Goal: Information Seeking & Learning: Learn about a topic

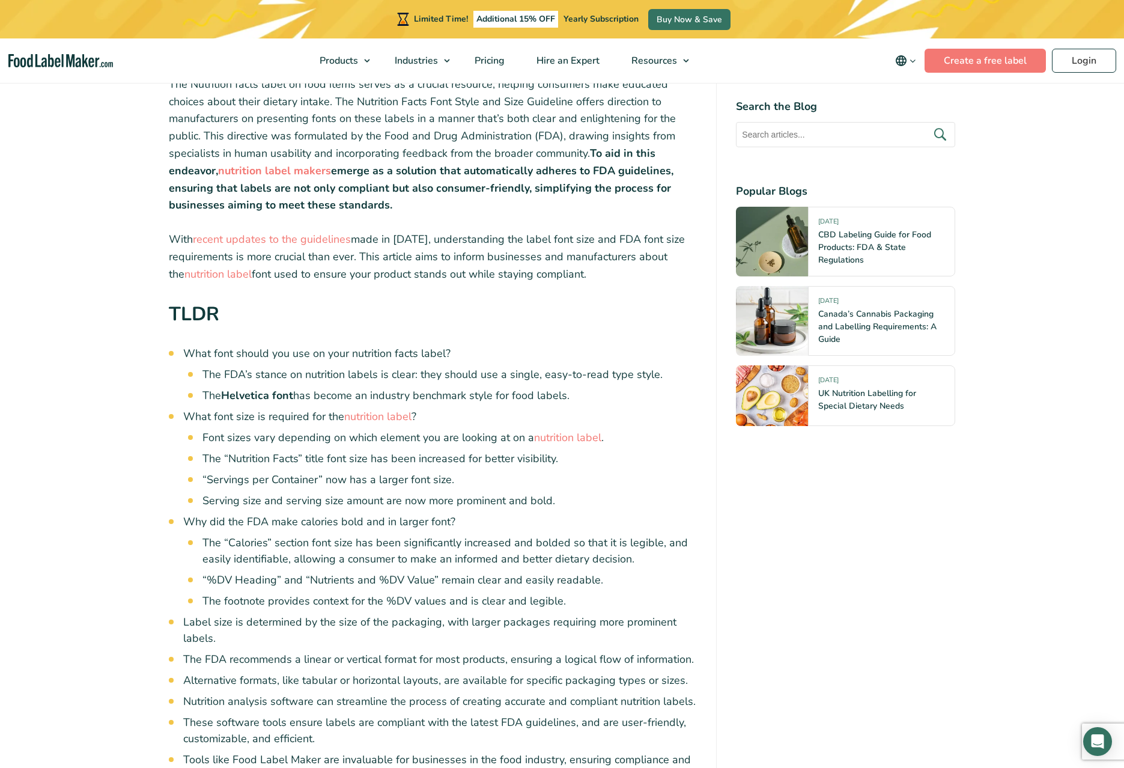
scroll to position [421, 0]
click at [368, 414] on link "nutrition label" at bounding box center [377, 415] width 67 height 14
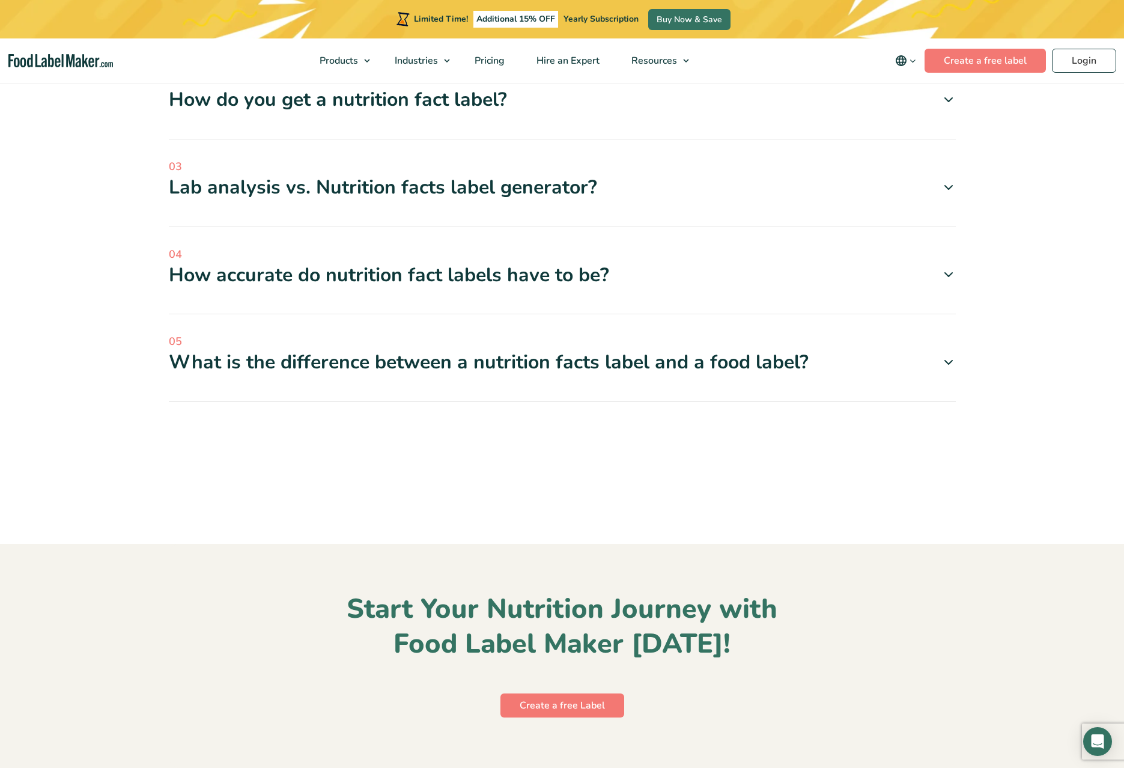
scroll to position [4421, 0]
click at [949, 282] on icon at bounding box center [948, 274] width 14 height 14
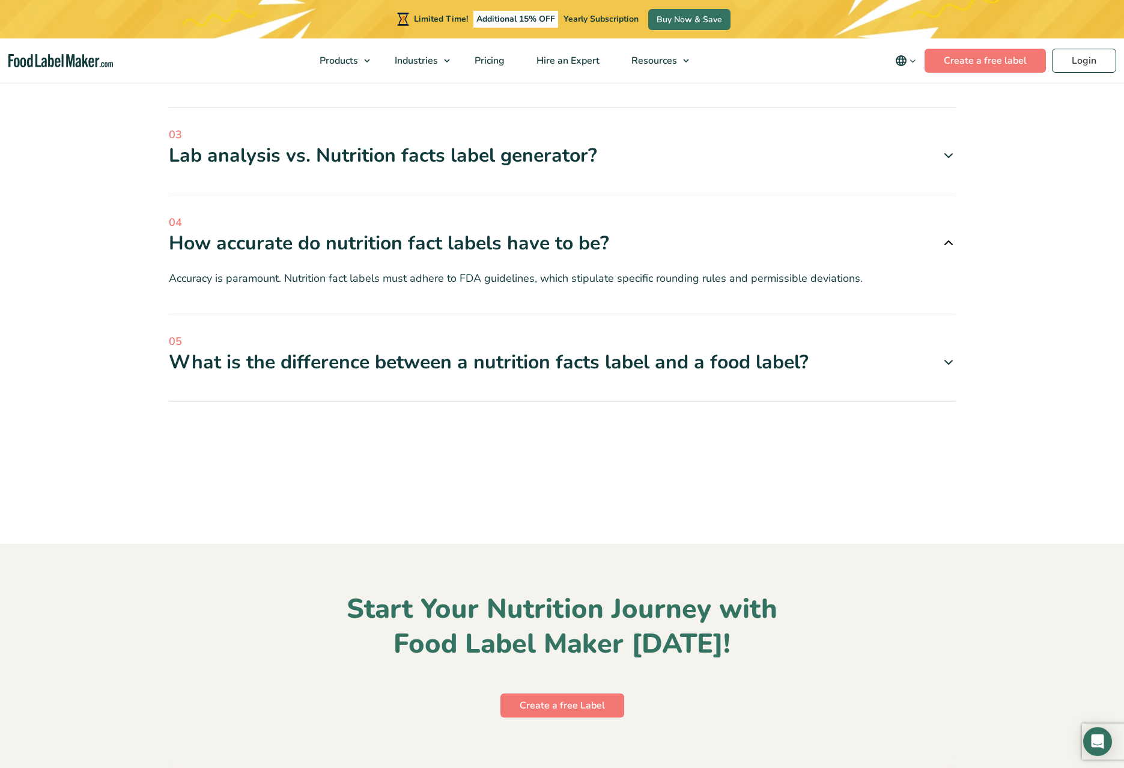
scroll to position [4544, 0]
click at [957, 268] on div "FAQ 01 Can I make my own nutrition facts label? Yes, you can make your own labe…" at bounding box center [562, 154] width 805 height 528
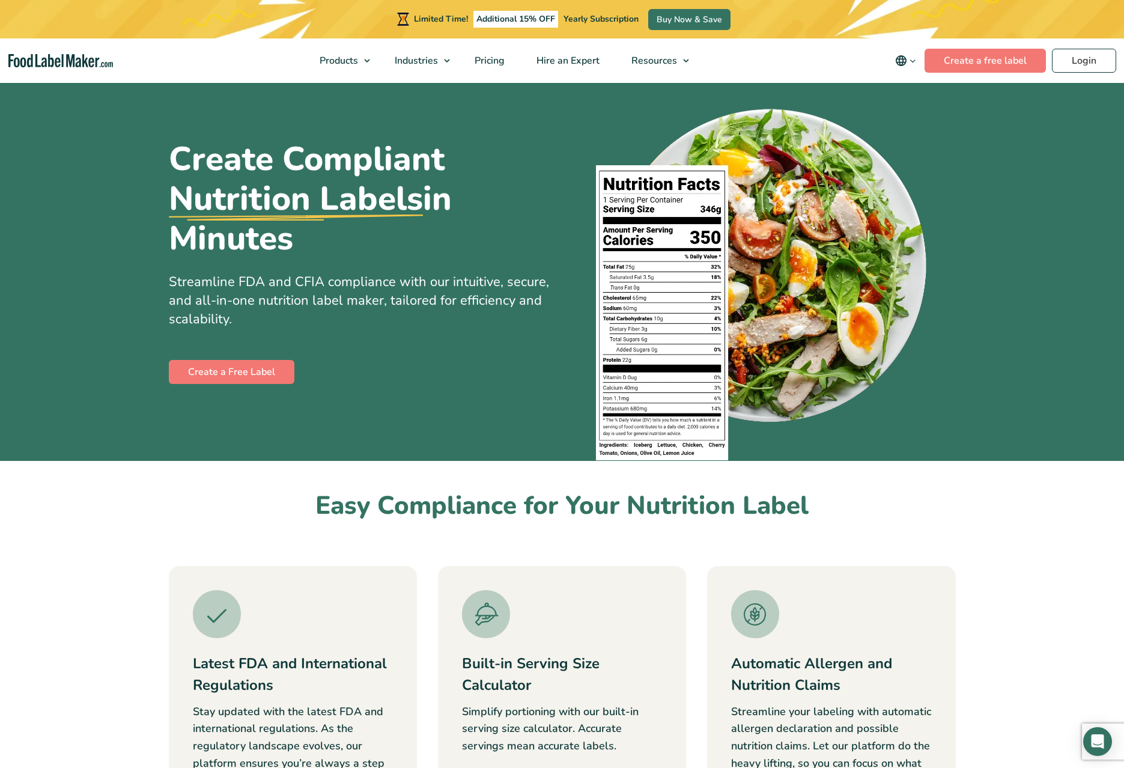
scroll to position [0, 0]
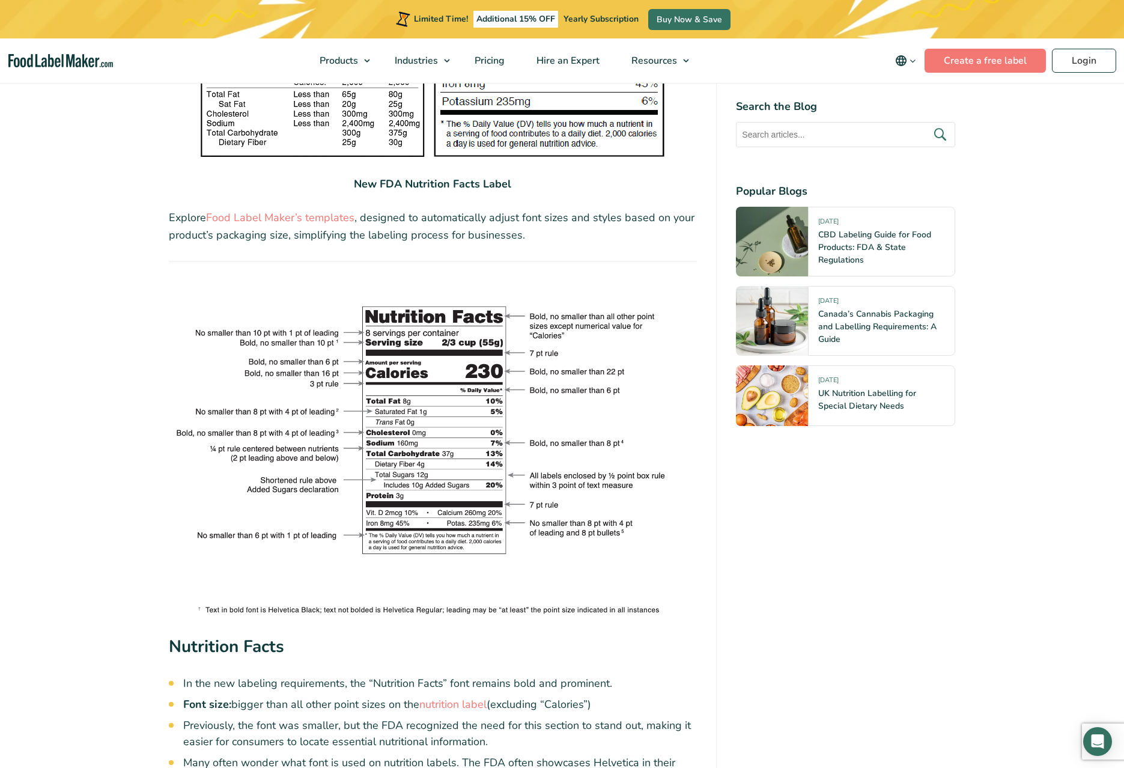
scroll to position [1991, 0]
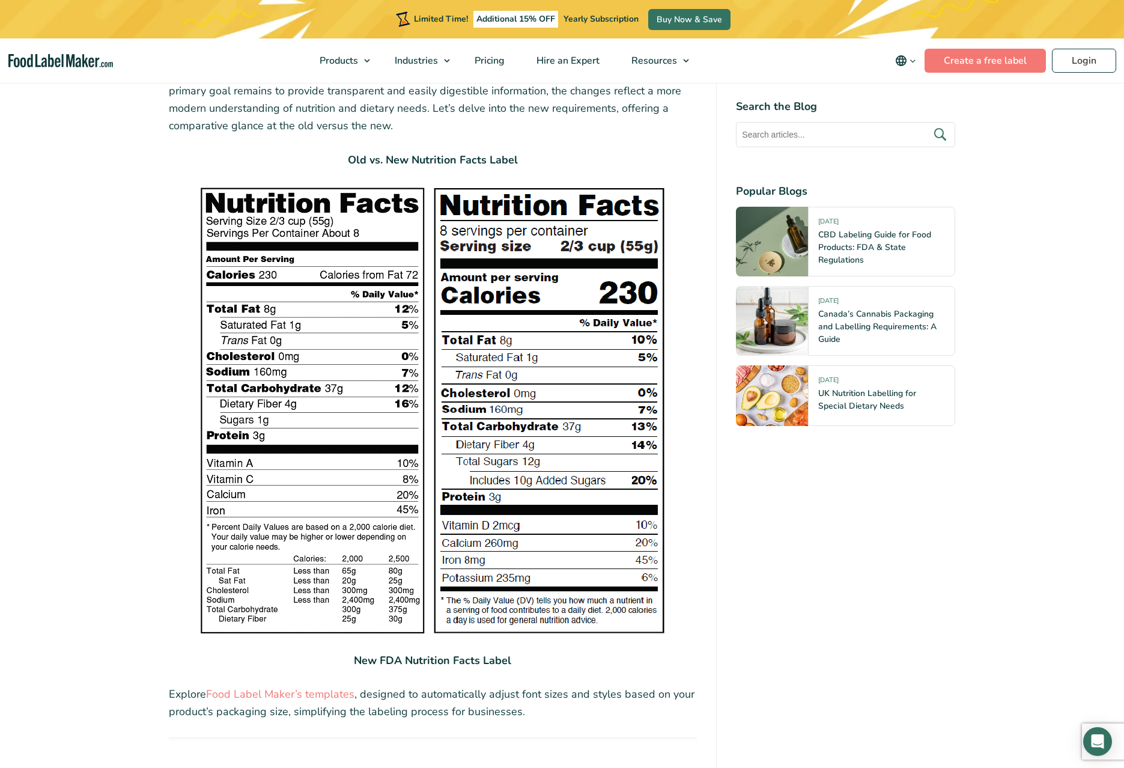
scroll to position [1537, 0]
